Goal: Information Seeking & Learning: Find specific fact

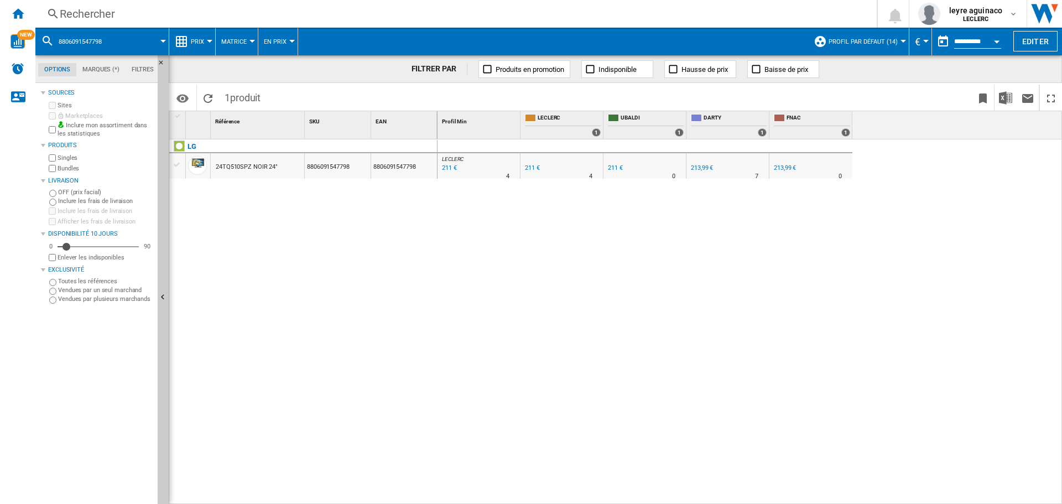
click at [325, 13] on div "Rechercher" at bounding box center [454, 13] width 788 height 15
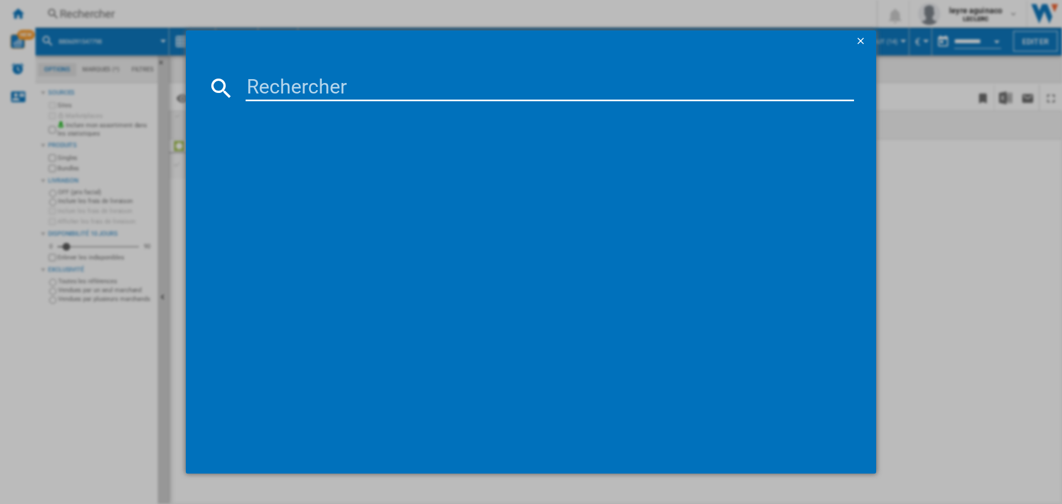
drag, startPoint x: 321, startPoint y: 88, endPoint x: 321, endPoint y: 96, distance: 7.2
click at [321, 90] on input at bounding box center [550, 88] width 608 height 27
type input "5901292525941"
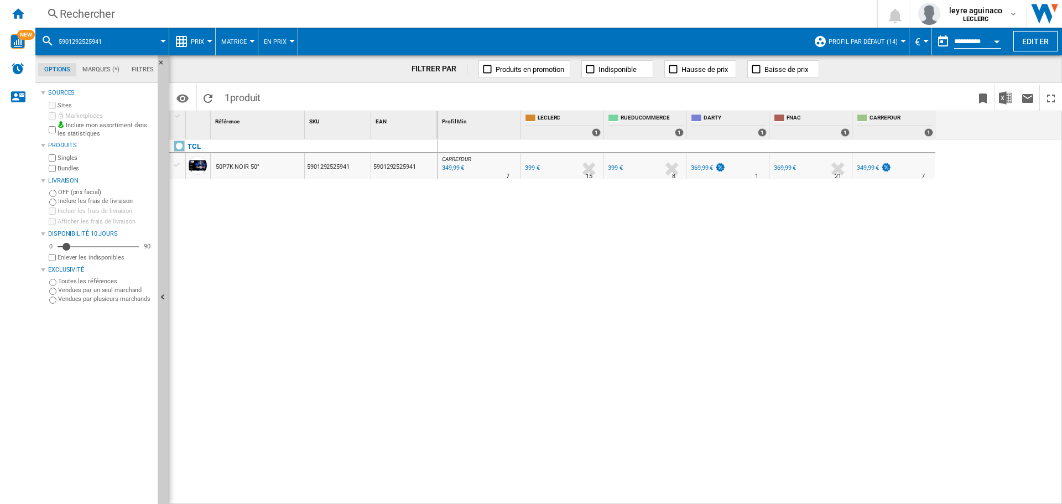
click at [411, 18] on div "Rechercher" at bounding box center [454, 13] width 788 height 15
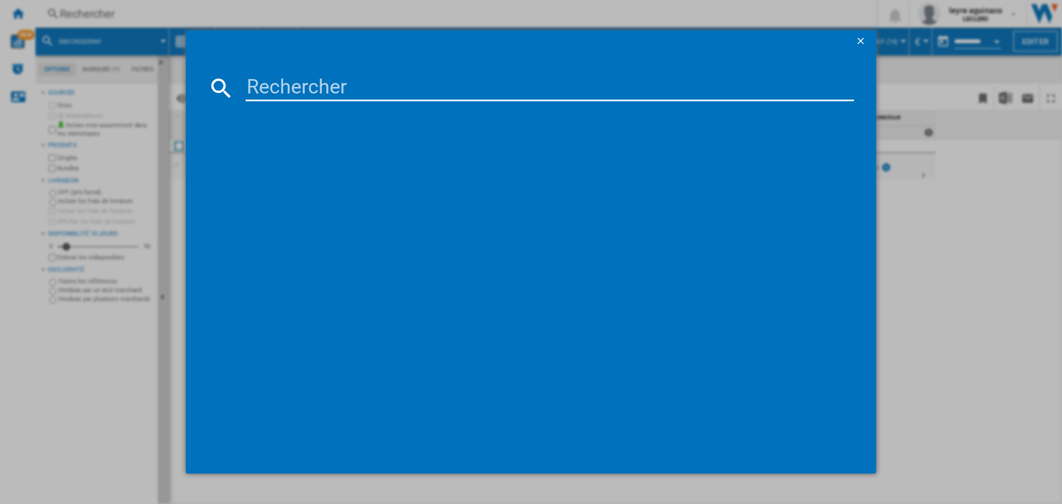
click at [406, 83] on input at bounding box center [550, 88] width 608 height 27
paste input "5901292525941"
type input "5901292525941"
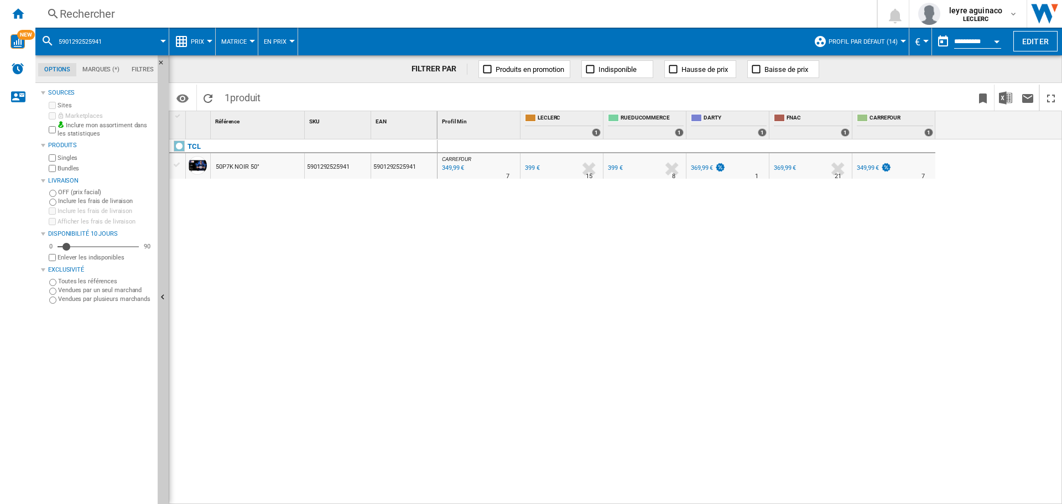
click at [535, 194] on div "CARREFOUR : FR CARREFOUR -12.3 % 349,99 € % N/A 7 [GEOGRAPHIC_DATA] : FR CARREF…" at bounding box center [749, 321] width 625 height 365
click at [447, 171] on div "349,99 €" at bounding box center [452, 168] width 24 height 11
click at [354, 23] on div "Rechercher Rechercher 0 leyre aguinaco LECLERC LECLERC Mes paramètres Se déconn…" at bounding box center [548, 14] width 1026 height 28
click at [360, 13] on div "Rechercher" at bounding box center [454, 13] width 788 height 15
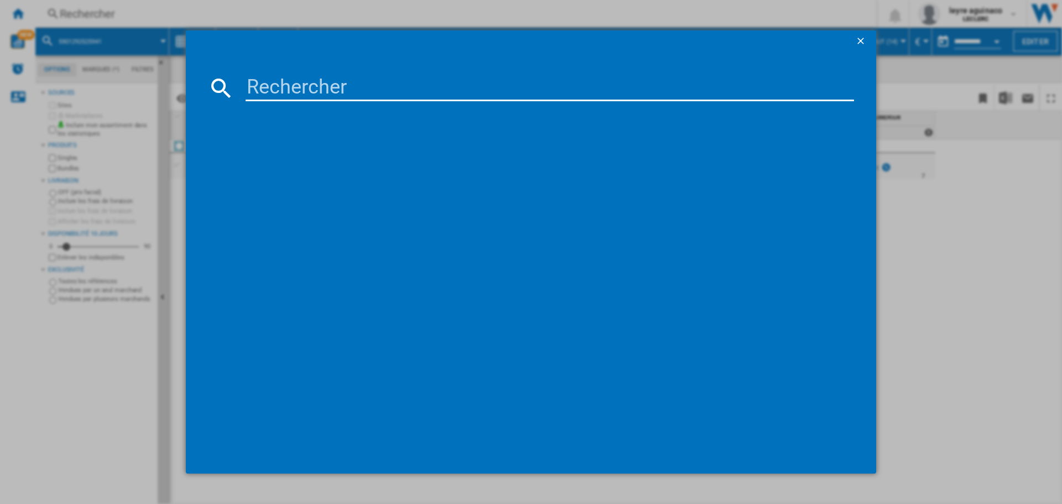
click at [370, 86] on input at bounding box center [550, 88] width 608 height 27
type input "8806097122593"
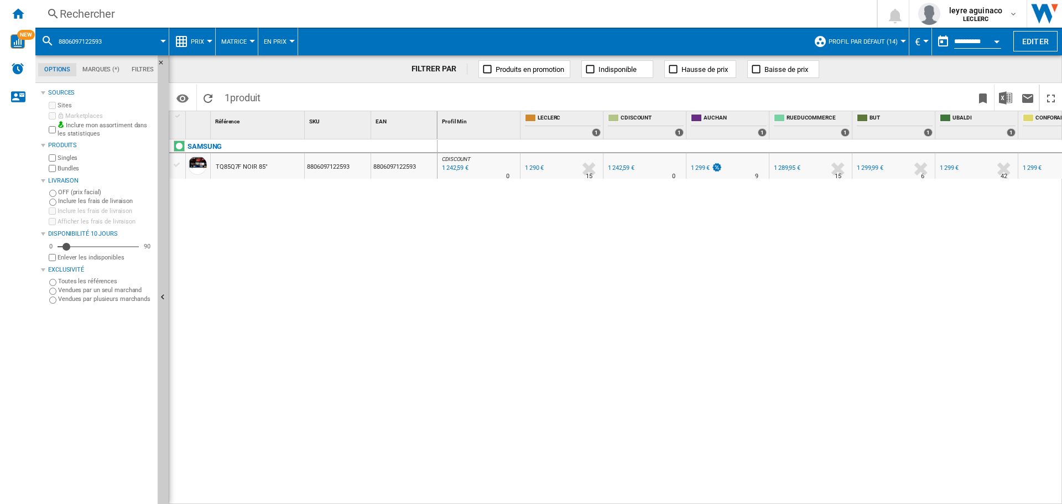
click at [626, 254] on div "CDISCOUNT : FR CDISCOUNT -3.7 % 1 242,59 € % N/A 0 CDISCOUNT : FR CDISCOUNT FR …" at bounding box center [749, 321] width 625 height 365
click at [348, 10] on div "Rechercher" at bounding box center [454, 13] width 788 height 15
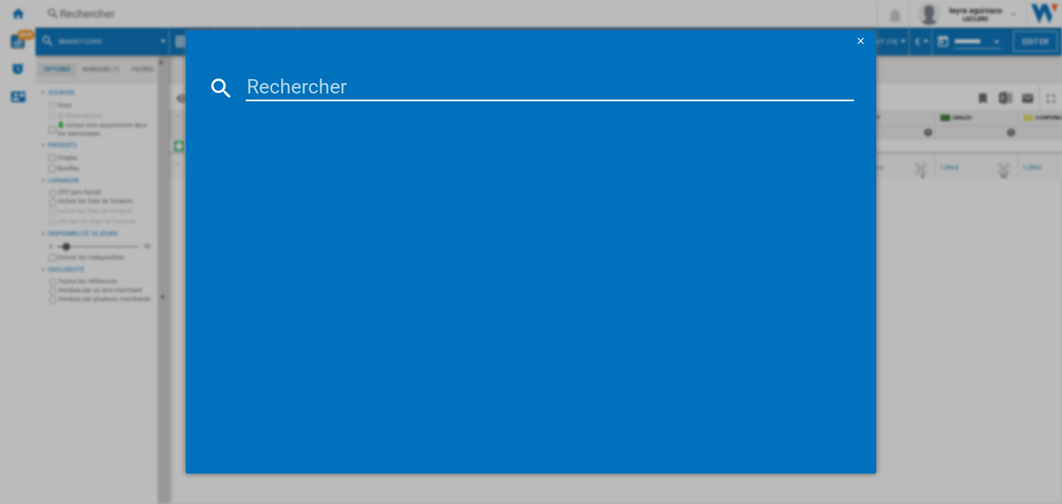
click at [320, 81] on input at bounding box center [550, 88] width 608 height 27
type input "8806097122579"
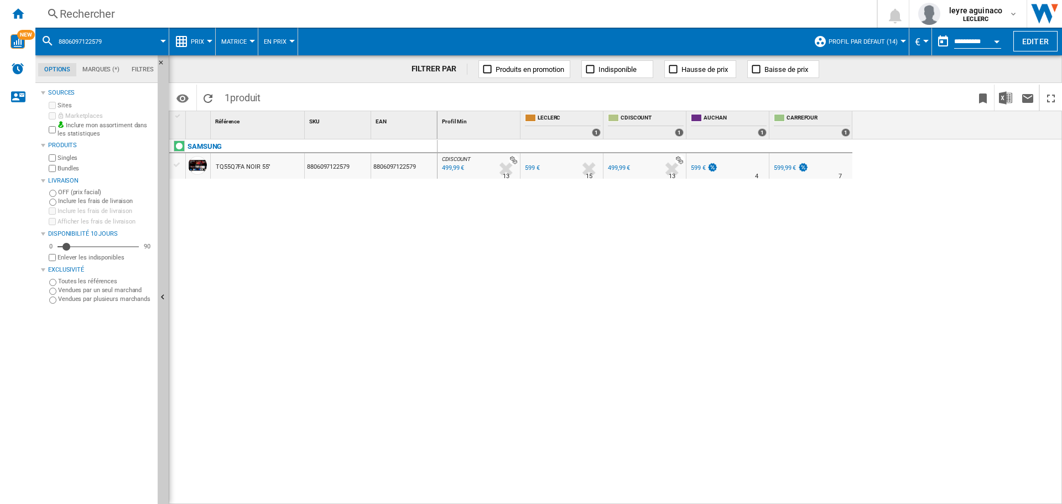
click at [519, 15] on div "Rechercher" at bounding box center [454, 13] width 788 height 15
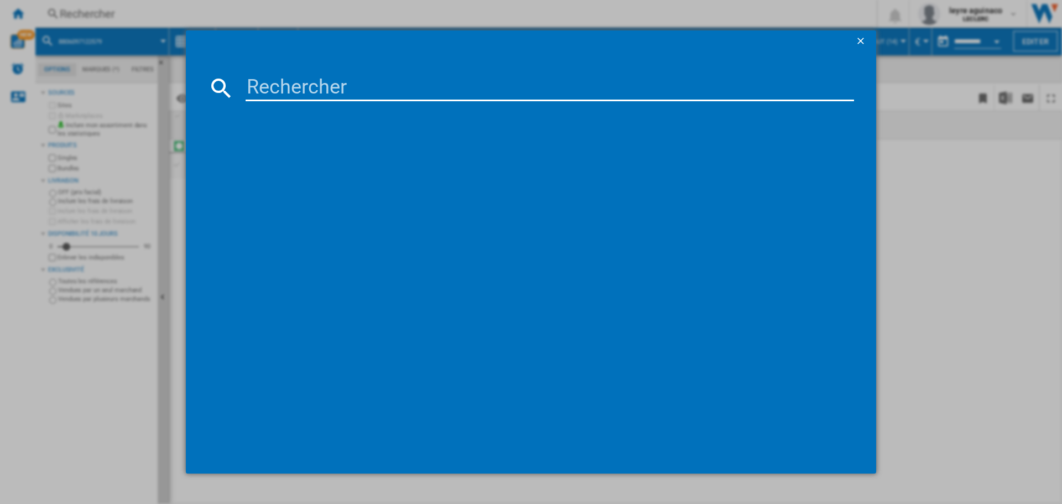
click at [487, 85] on input at bounding box center [550, 88] width 608 height 27
type input "8806087084252"
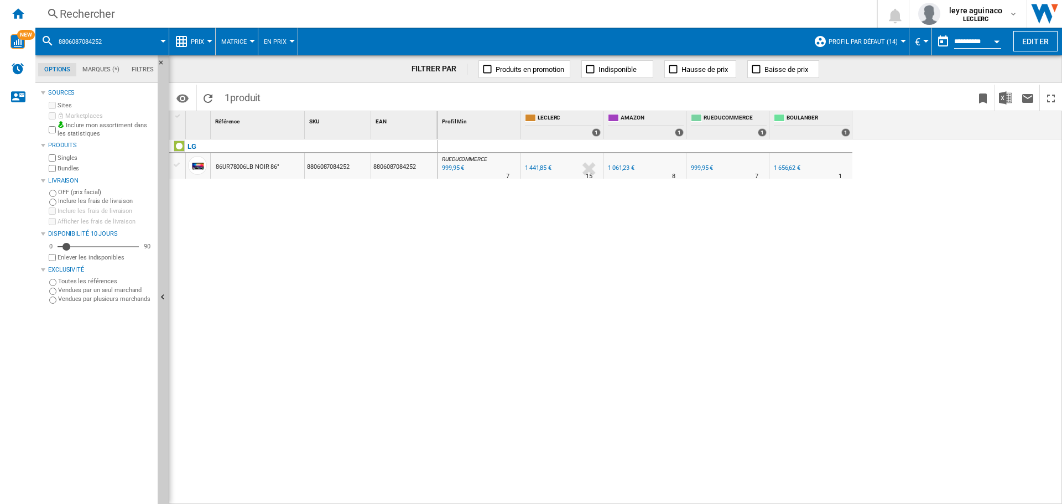
click at [527, 171] on div "1 441,85 €" at bounding box center [537, 168] width 28 height 11
click at [614, 161] on div "FR AMAZON" at bounding box center [644, 159] width 78 height 7
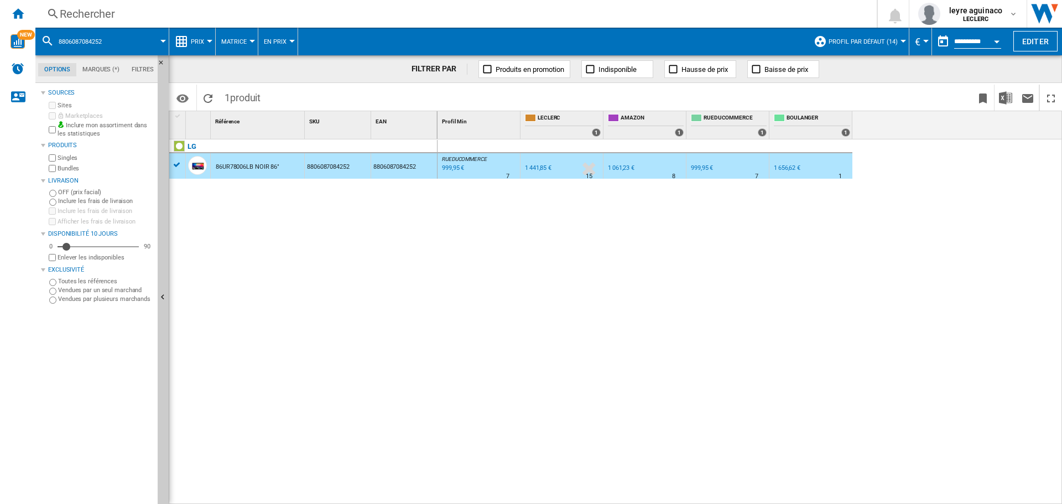
click at [615, 168] on div "1 061,23 €" at bounding box center [621, 167] width 27 height 7
click at [415, 18] on div "Rechercher" at bounding box center [454, 13] width 788 height 15
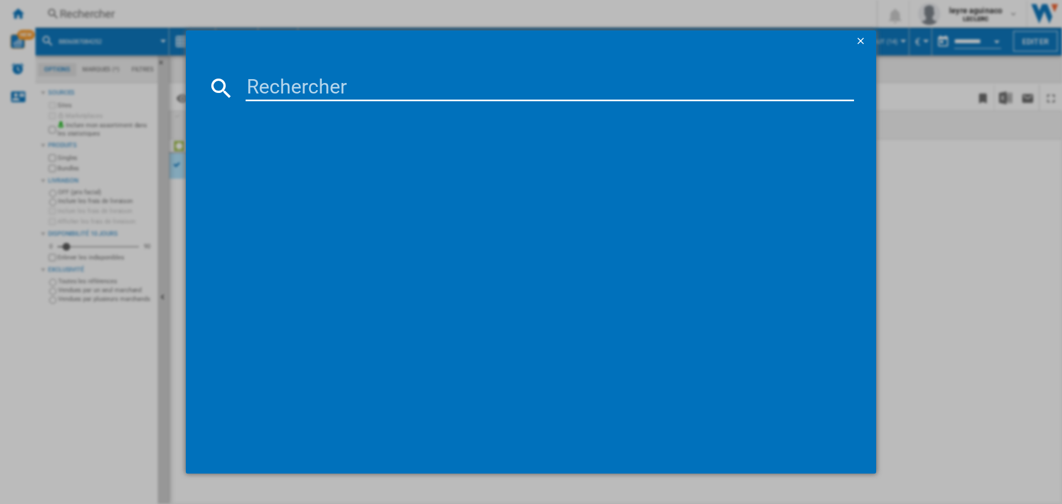
click at [405, 86] on input at bounding box center [550, 88] width 608 height 27
type input "8806097122258"
click at [430, 80] on input "8806097122258" at bounding box center [550, 88] width 608 height 27
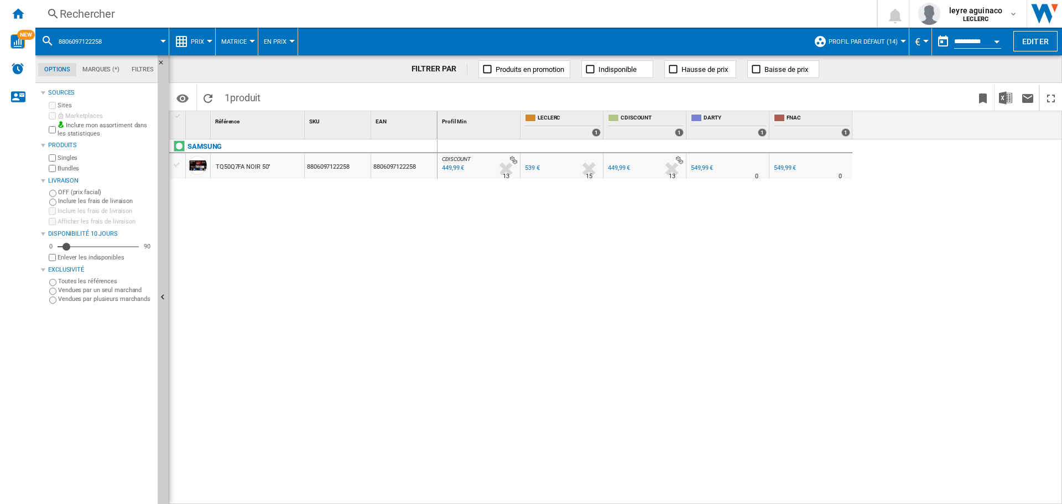
click at [451, 171] on div "449,99 €" at bounding box center [452, 168] width 24 height 11
click at [335, 15] on div "Rechercher" at bounding box center [454, 13] width 788 height 15
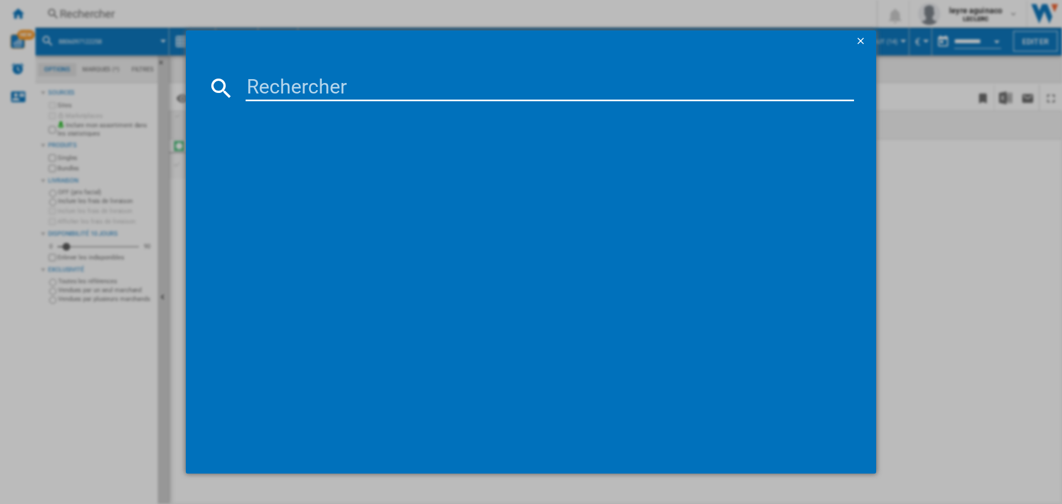
click at [368, 82] on input at bounding box center [550, 88] width 608 height 27
type input "8806084493132"
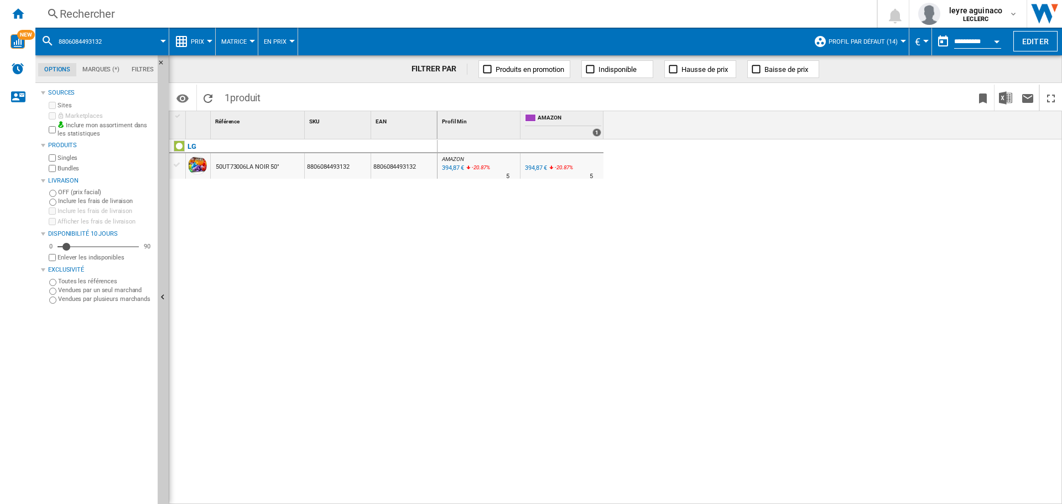
click at [471, 16] on div "Rechercher" at bounding box center [454, 13] width 788 height 15
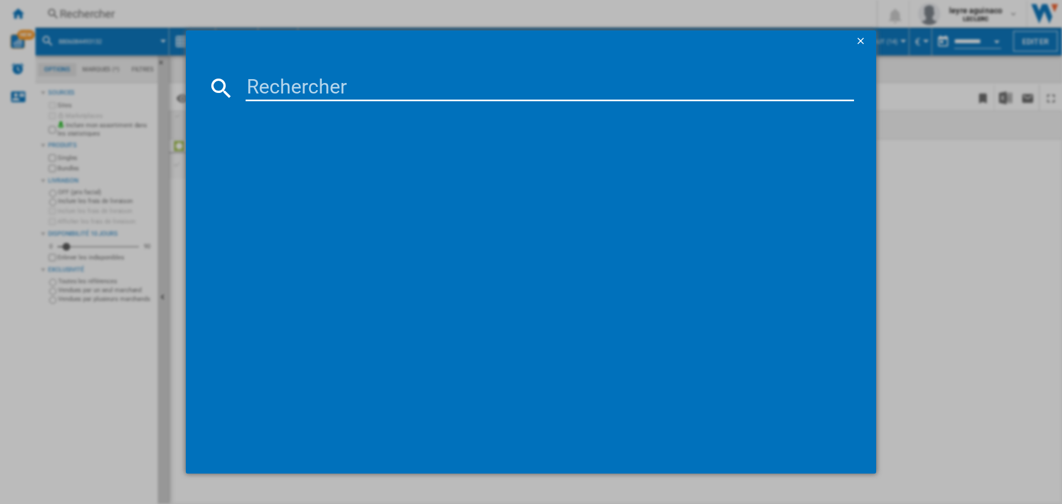
click at [452, 82] on input at bounding box center [550, 88] width 608 height 27
type input "8806096349069"
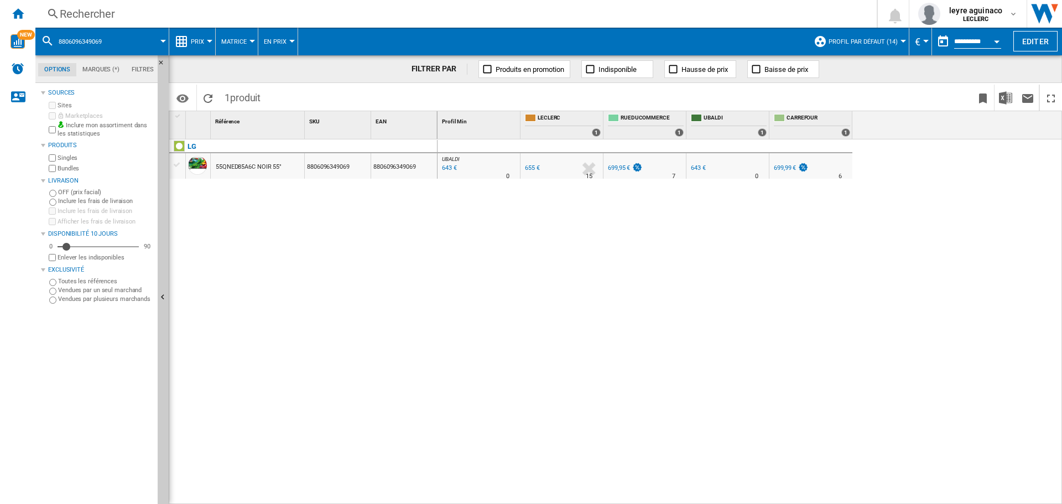
drag, startPoint x: 451, startPoint y: 177, endPoint x: 666, endPoint y: 180, distance: 215.1
click at [456, 178] on div "-1.8 % 643 € % N/A" at bounding box center [454, 176] width 28 height 27
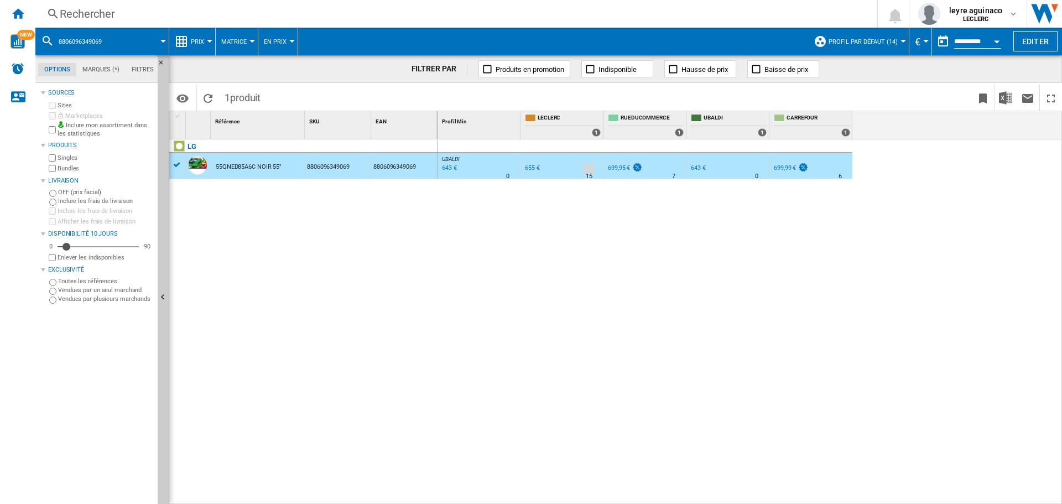
click at [450, 169] on div "643 €" at bounding box center [448, 168] width 17 height 11
click at [379, 13] on div "Rechercher" at bounding box center [454, 13] width 788 height 15
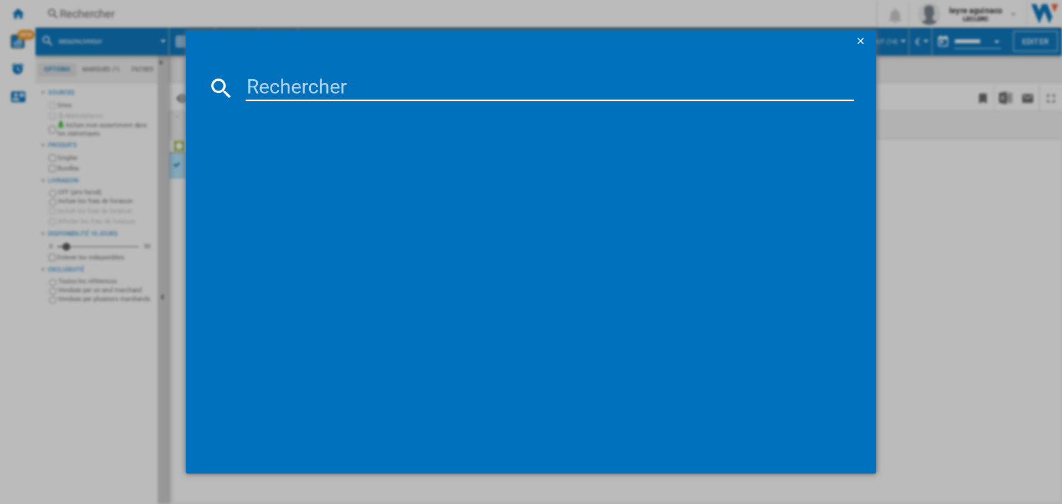
click at [381, 86] on input at bounding box center [550, 88] width 608 height 27
type input "6942351402475"
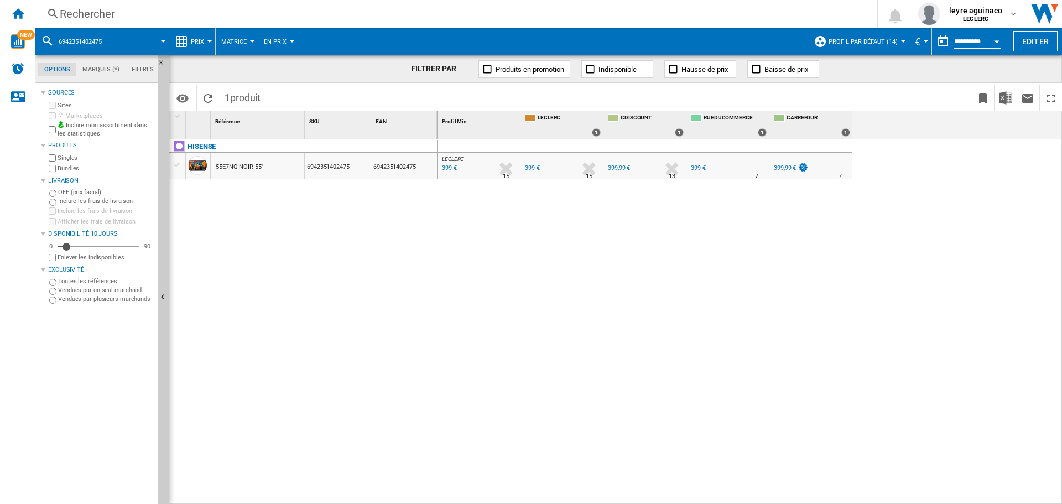
click at [246, 11] on div "Rechercher" at bounding box center [454, 13] width 788 height 15
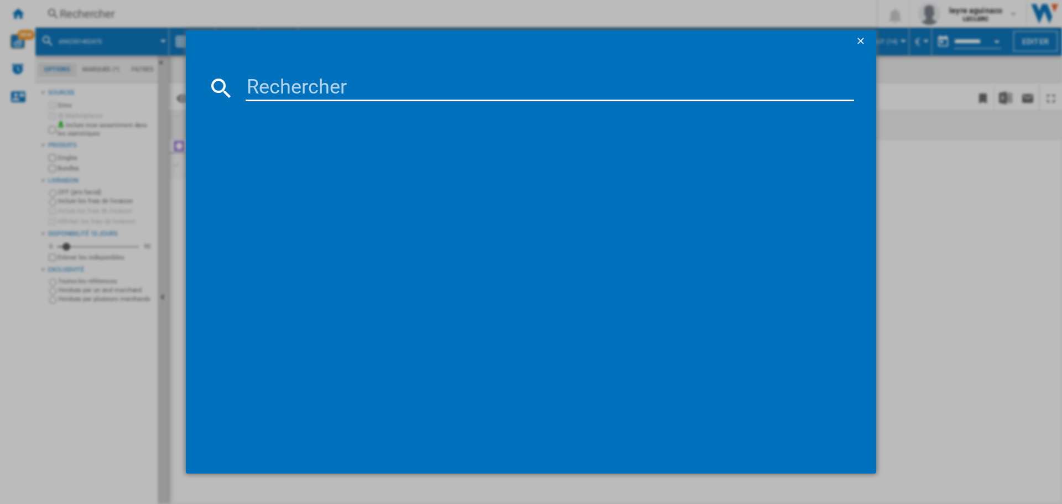
click at [324, 88] on input at bounding box center [550, 88] width 608 height 27
type input "6942351403052"
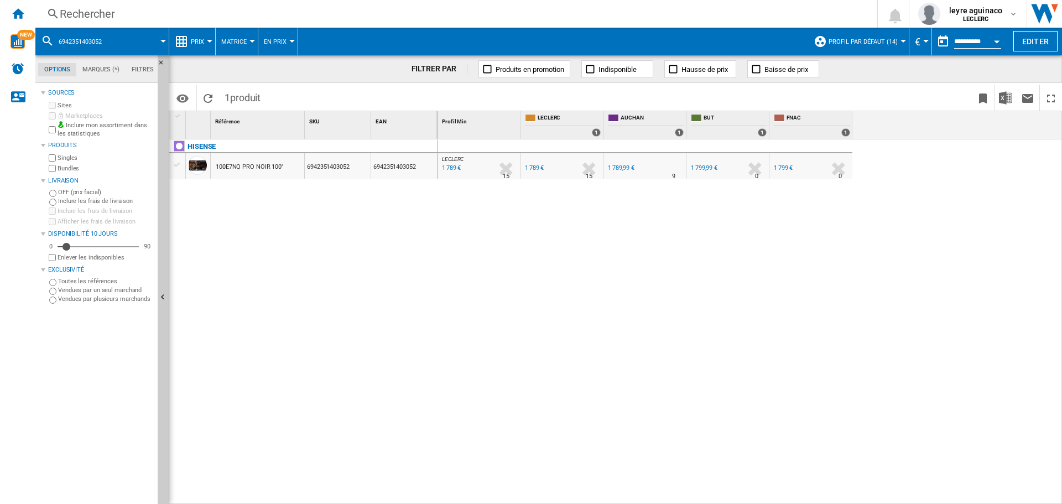
click at [488, 16] on div "Rechercher" at bounding box center [454, 13] width 788 height 15
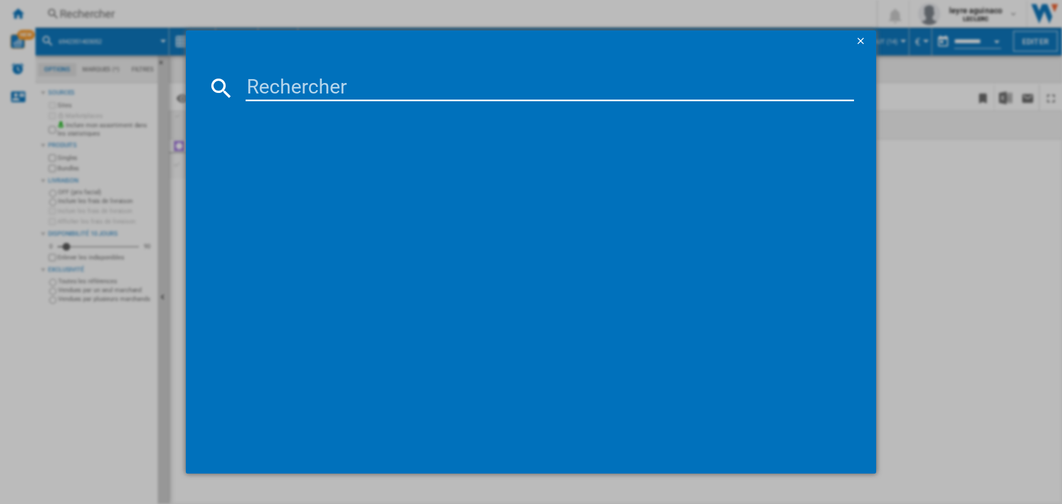
click at [431, 60] on md-dialog-content at bounding box center [531, 263] width 690 height 421
click at [419, 89] on input at bounding box center [550, 88] width 608 height 27
paste input "8806096456804"
type input "8806096456804"
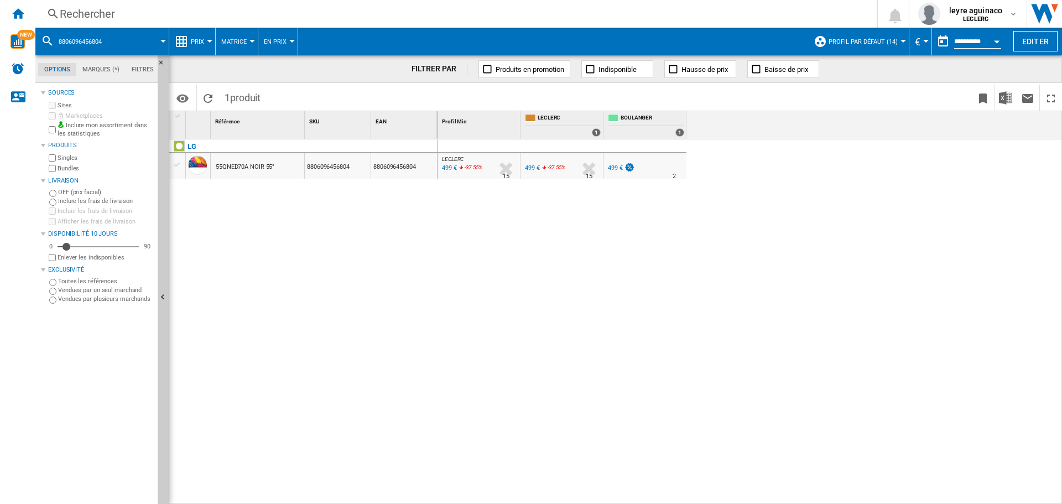
click at [633, 197] on div "LECLERC : FR LECLERC 0.0 % 499 € -37.55 % N/A 15 LECLERC : FR LECLERC FR LECLER…" at bounding box center [749, 321] width 625 height 365
click at [446, 168] on div "499 €" at bounding box center [448, 168] width 17 height 11
click at [446, 165] on div "499 €" at bounding box center [448, 168] width 17 height 11
click at [358, 15] on div "Rechercher" at bounding box center [454, 13] width 788 height 15
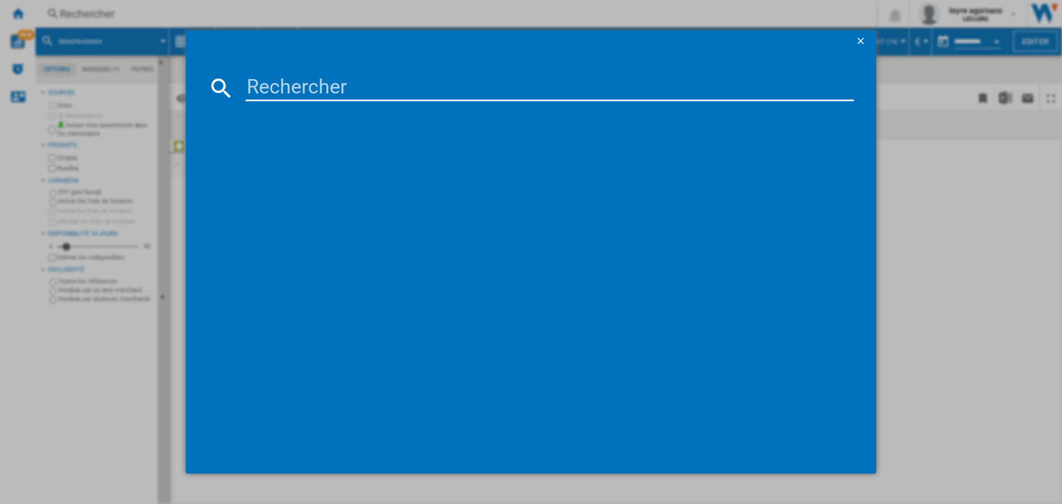
drag, startPoint x: 354, startPoint y: 86, endPoint x: 364, endPoint y: 85, distance: 10.5
click at [355, 86] on input at bounding box center [550, 88] width 608 height 27
type input "8718863045442"
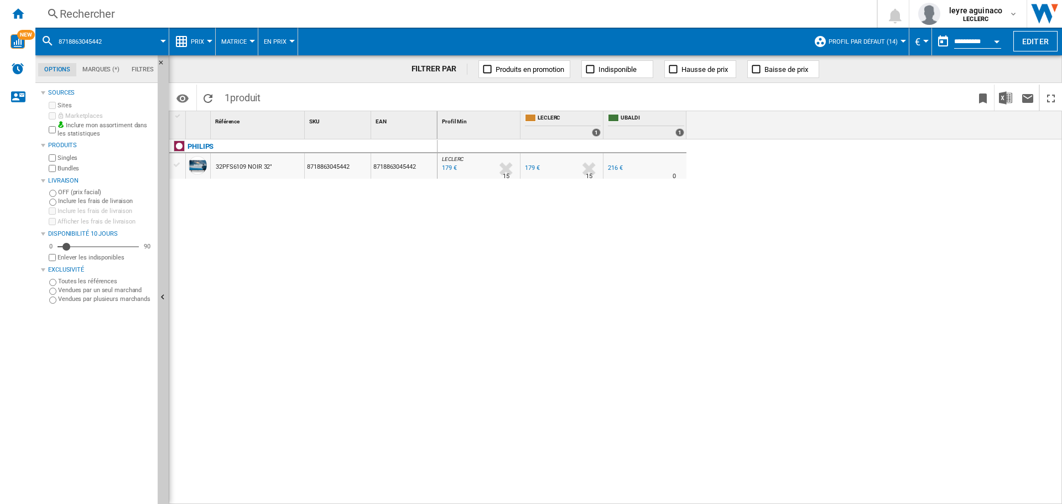
click at [462, 13] on div "Rechercher" at bounding box center [454, 13] width 788 height 15
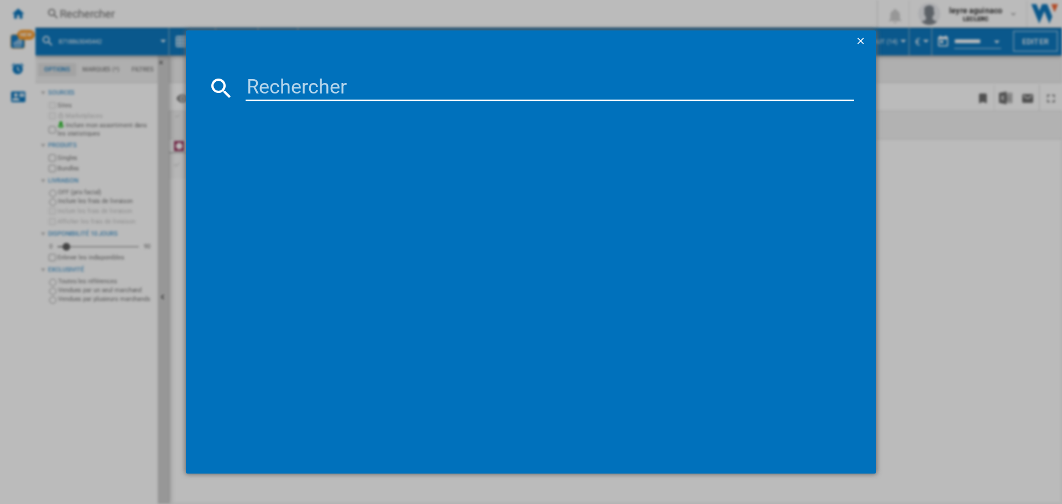
drag, startPoint x: 431, startPoint y: 82, endPoint x: 426, endPoint y: 86, distance: 6.7
click at [426, 86] on input at bounding box center [550, 88] width 608 height 27
type input "8718863046258"
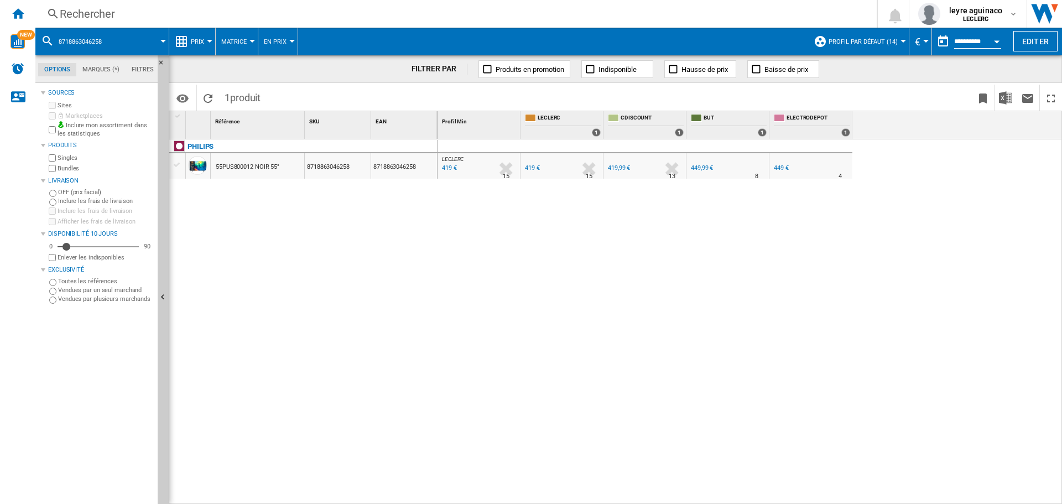
click at [620, 168] on div "419,99 €" at bounding box center [619, 167] width 22 height 7
click at [327, 17] on div "Rechercher" at bounding box center [454, 13] width 788 height 15
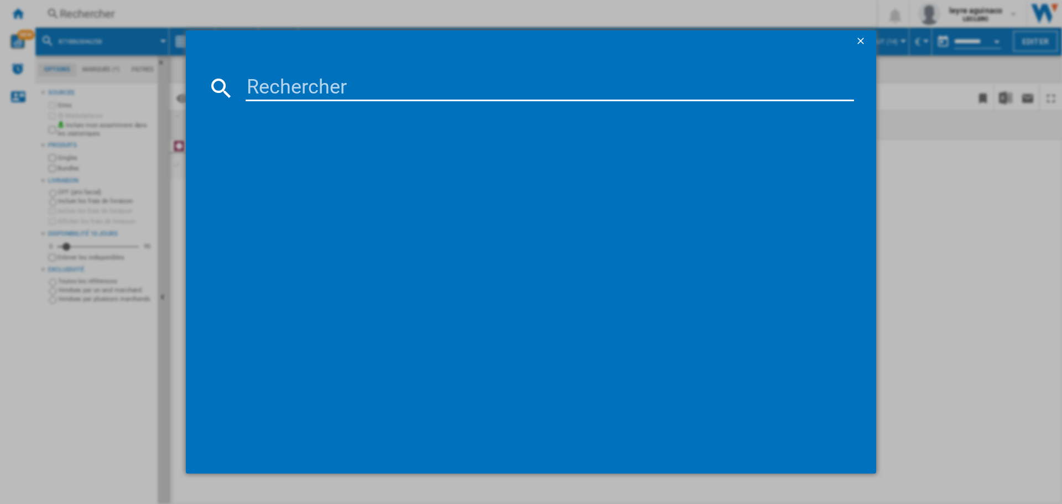
click at [388, 93] on input at bounding box center [550, 88] width 608 height 27
type input "8806097122586"
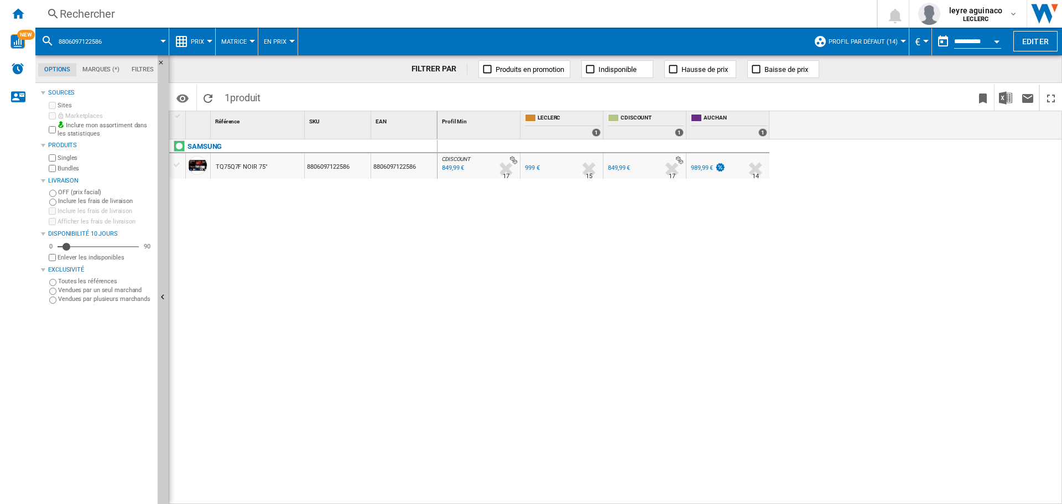
click at [528, 171] on div "999 €" at bounding box center [531, 168] width 17 height 11
click at [702, 165] on div "989,99 €" at bounding box center [702, 167] width 22 height 7
click at [327, 12] on div "Rechercher" at bounding box center [454, 13] width 788 height 15
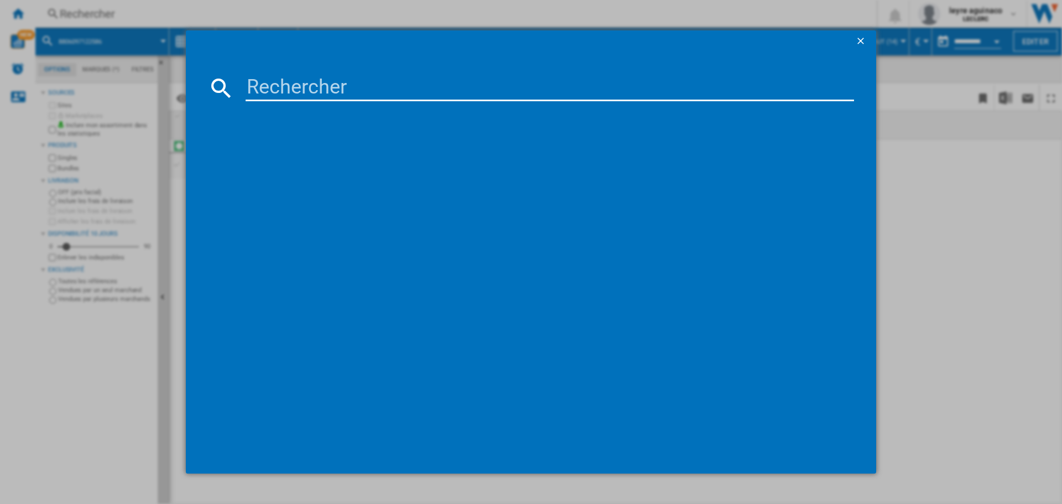
click at [337, 81] on input at bounding box center [550, 88] width 608 height 27
type input "8806095491233"
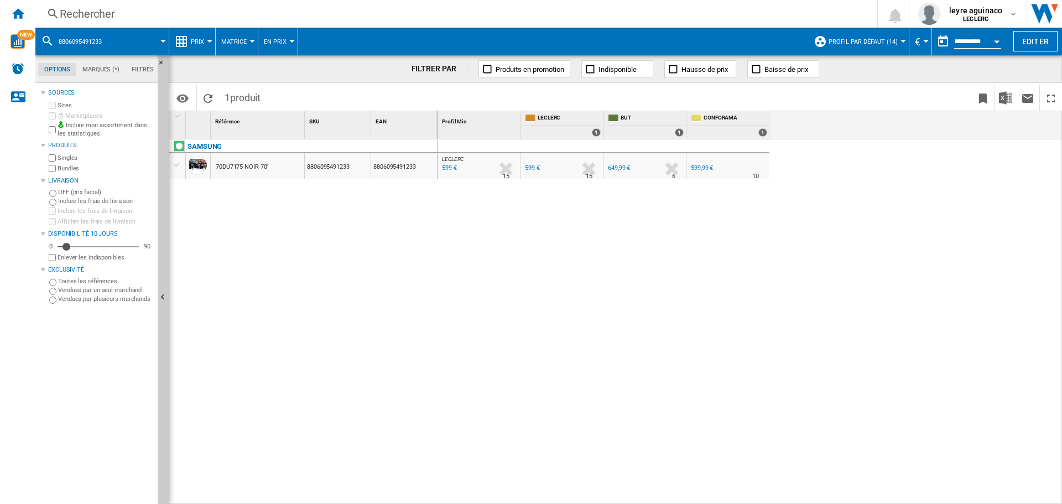
click at [318, 13] on div "Rechercher" at bounding box center [454, 13] width 788 height 15
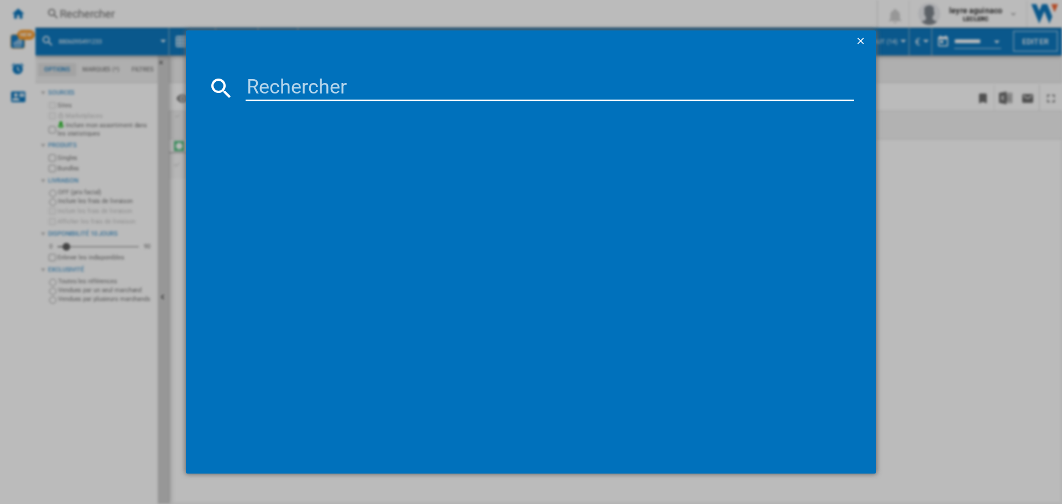
click at [331, 88] on input at bounding box center [550, 88] width 608 height 27
type input "3760340883325"
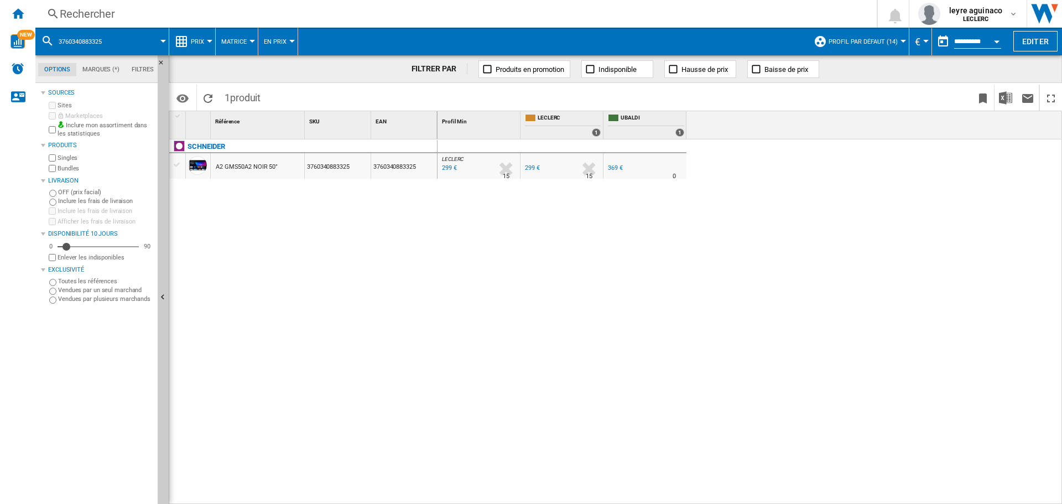
click at [512, 17] on div "Rechercher" at bounding box center [454, 13] width 788 height 15
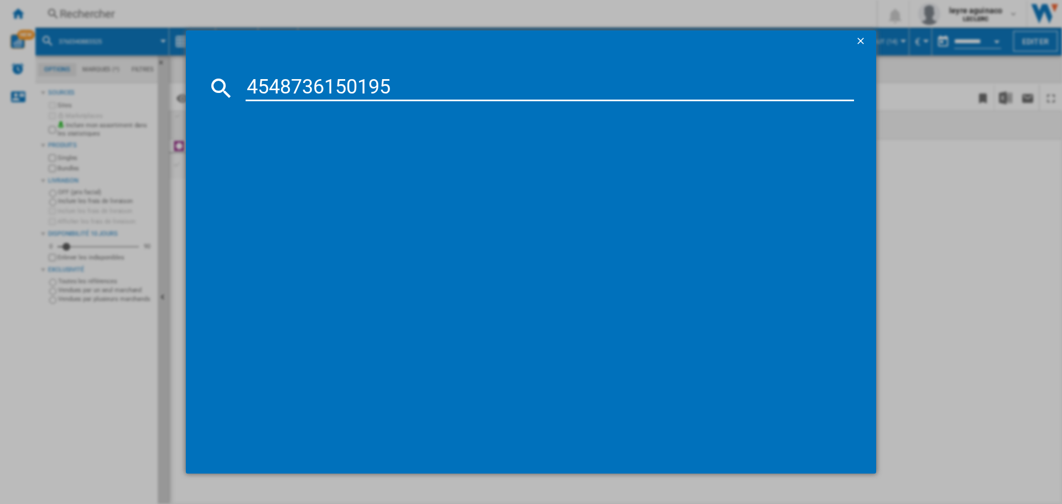
type input "4548736150195"
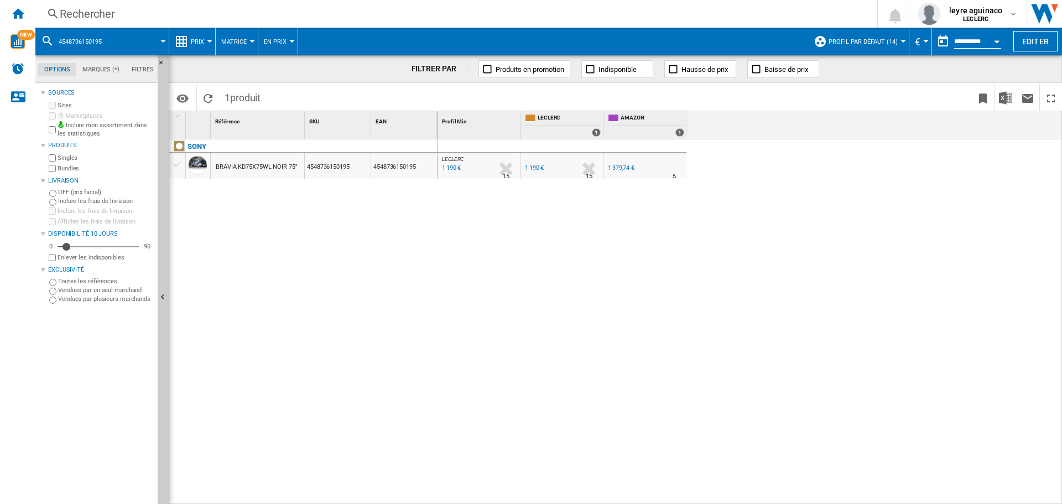
click at [436, 9] on div "Rechercher" at bounding box center [454, 13] width 788 height 15
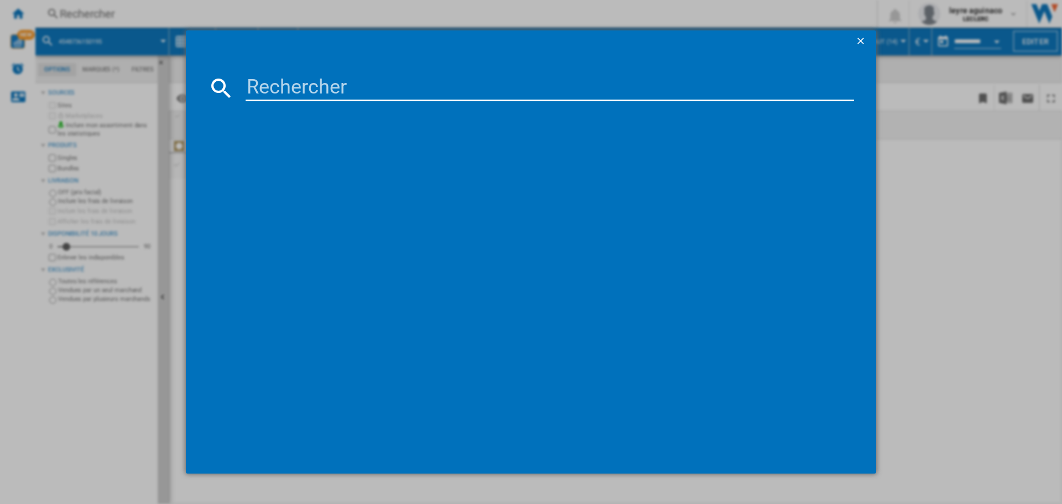
click at [403, 86] on input at bounding box center [550, 88] width 608 height 27
type input "5901292525880"
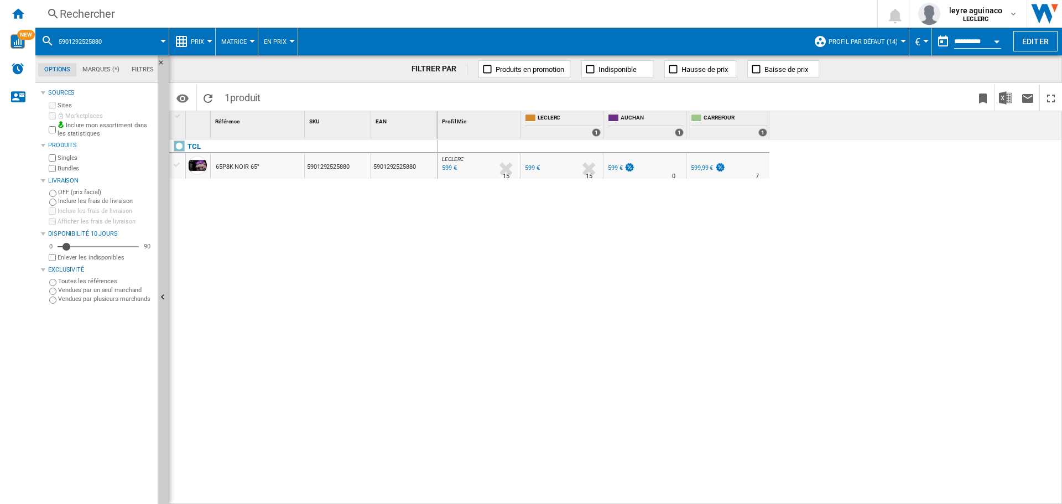
click at [462, 11] on div "Rechercher" at bounding box center [454, 13] width 788 height 15
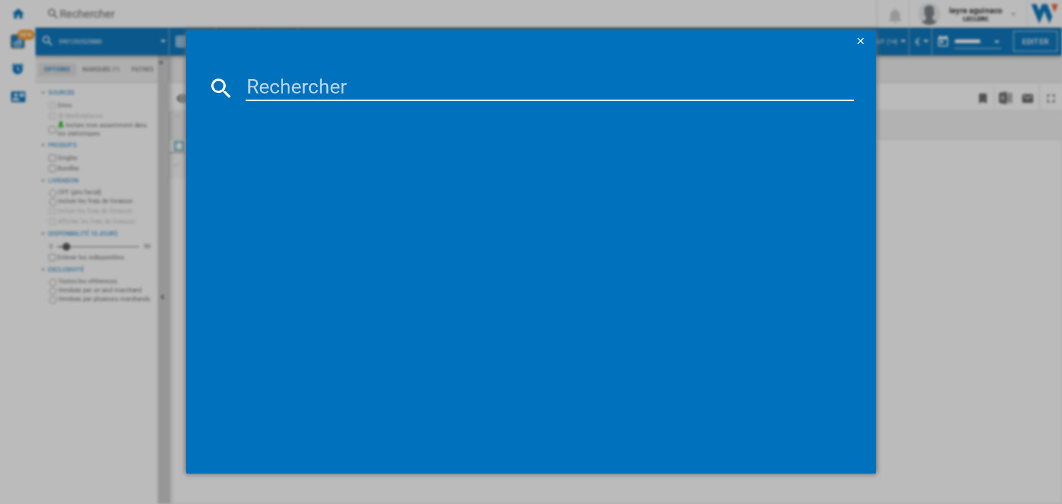
drag, startPoint x: 454, startPoint y: 83, endPoint x: 459, endPoint y: 87, distance: 7.1
click at [456, 83] on input at bounding box center [550, 88] width 608 height 27
type input "5901292525866"
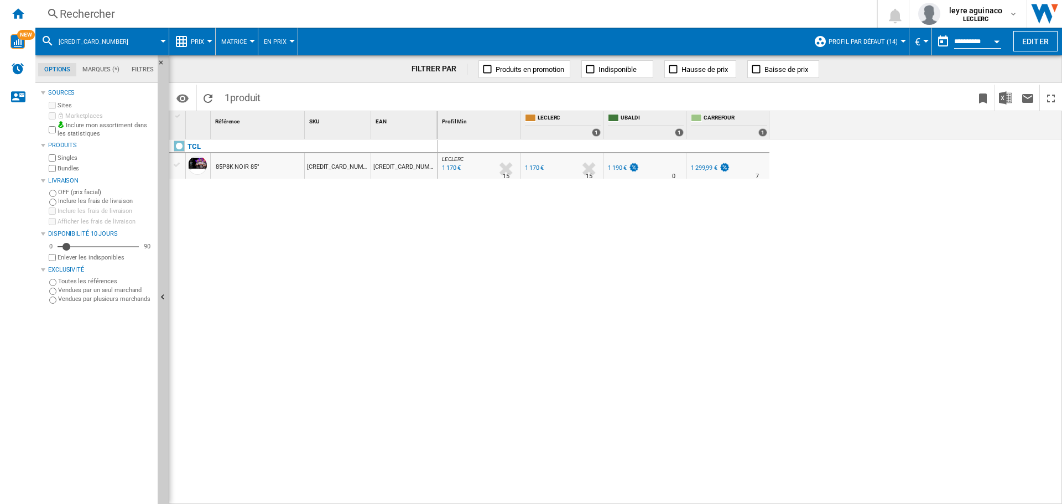
click at [291, 15] on div "Rechercher" at bounding box center [454, 13] width 788 height 15
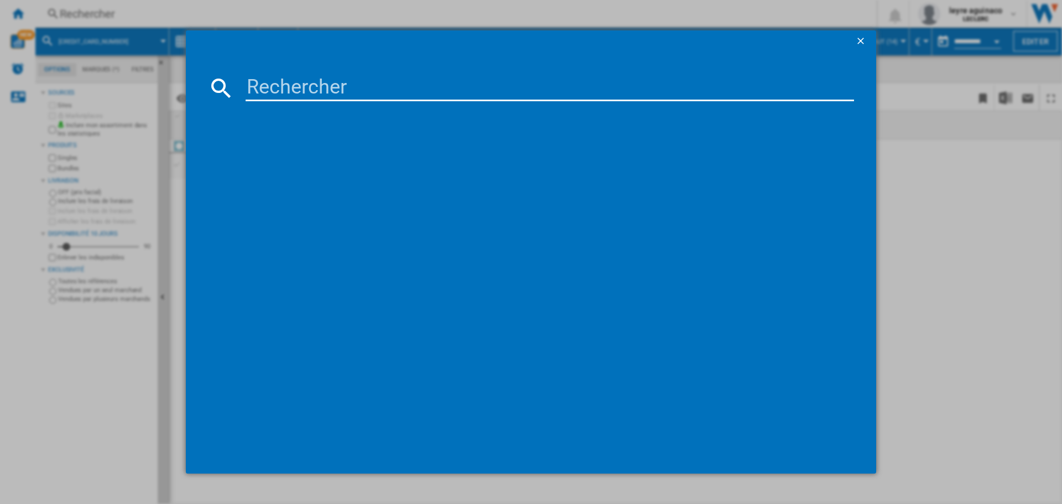
click at [375, 92] on input at bounding box center [550, 88] width 608 height 27
type input "5901292525866"
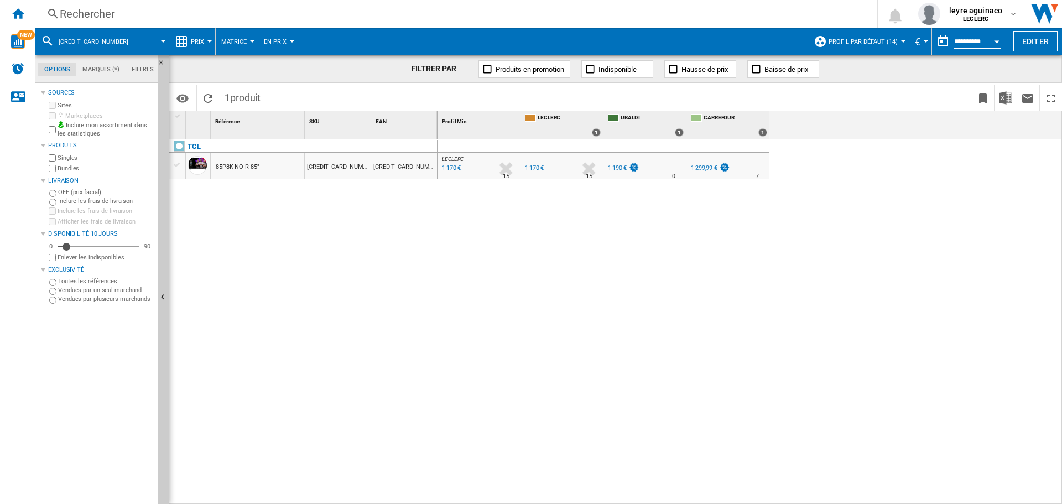
click at [495, 14] on div "Rechercher" at bounding box center [454, 13] width 788 height 15
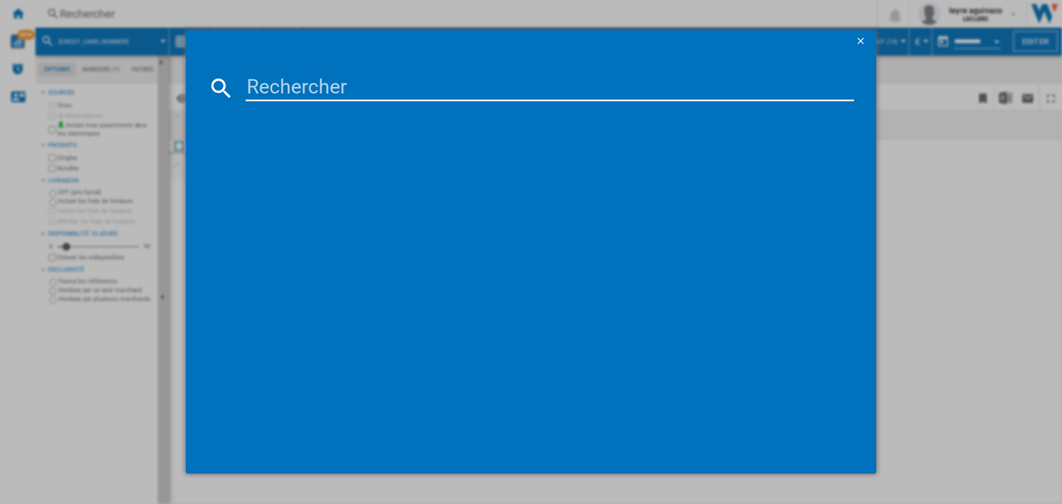
click at [424, 84] on input at bounding box center [550, 88] width 608 height 27
type input "5901292526986"
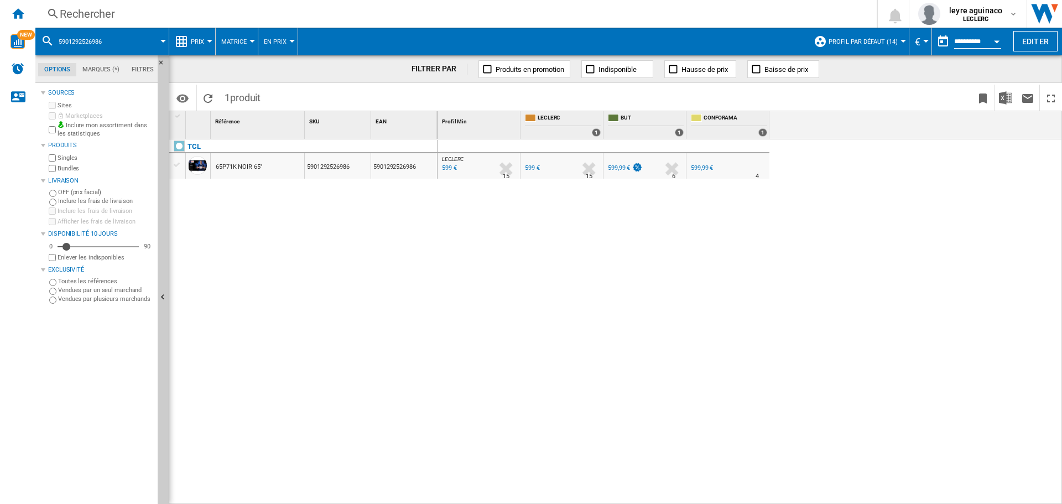
click at [309, 10] on div "Rechercher" at bounding box center [454, 13] width 788 height 15
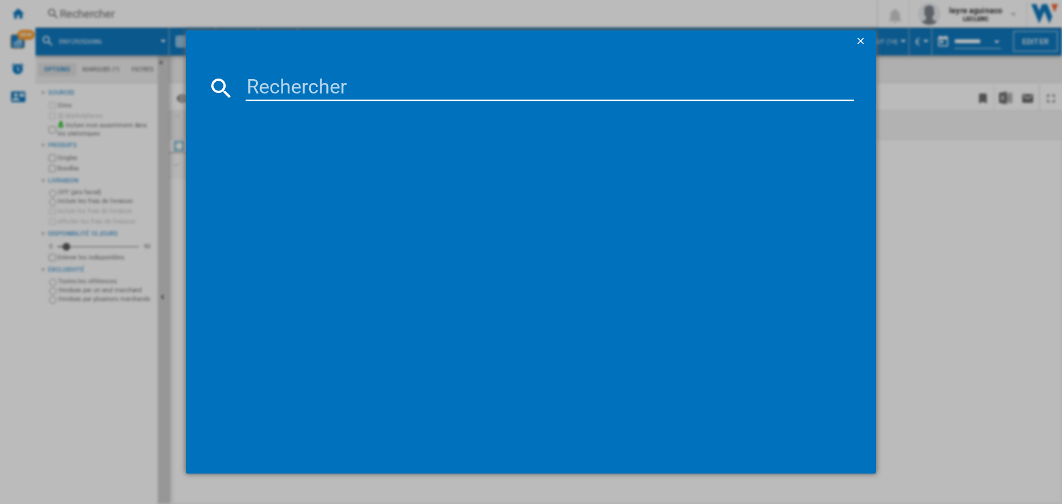
click at [310, 86] on input at bounding box center [550, 88] width 608 height 27
type input "5901292520137"
